Goal: Task Accomplishment & Management: Manage account settings

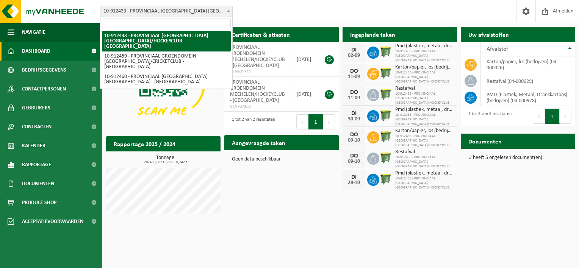
click at [228, 10] on b at bounding box center [228, 11] width 3 height 2
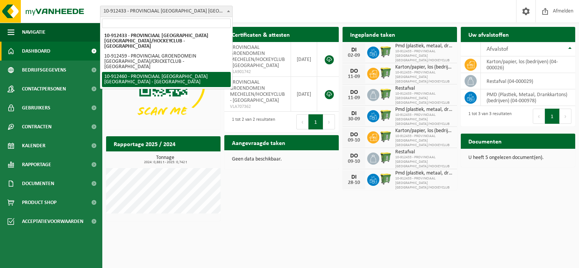
select select "125611"
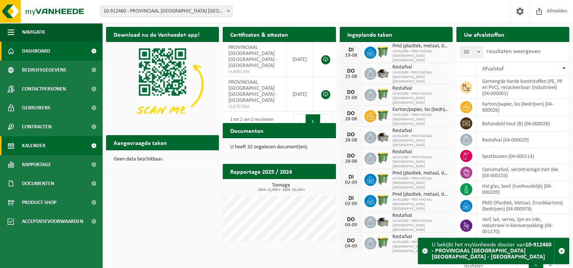
click at [94, 144] on span at bounding box center [93, 145] width 17 height 19
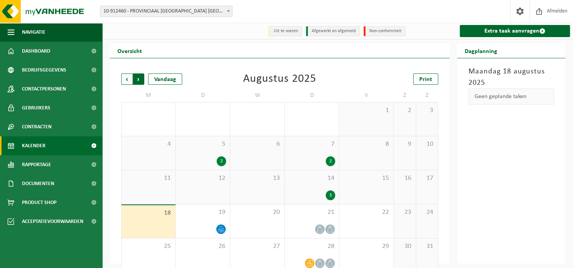
click at [128, 80] on span "Vorige" at bounding box center [126, 78] width 11 height 11
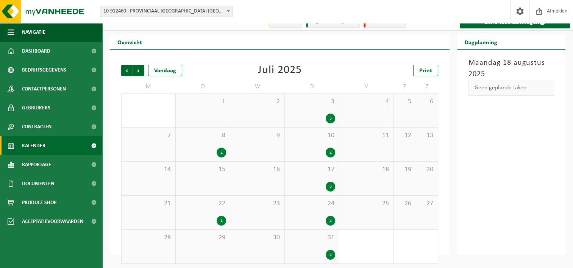
scroll to position [12, 0]
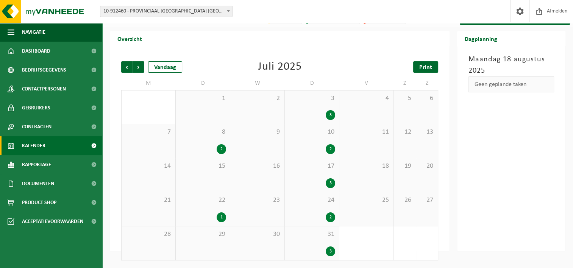
click at [426, 66] on span "Print" at bounding box center [425, 67] width 13 height 6
